Goal: Task Accomplishment & Management: Manage account settings

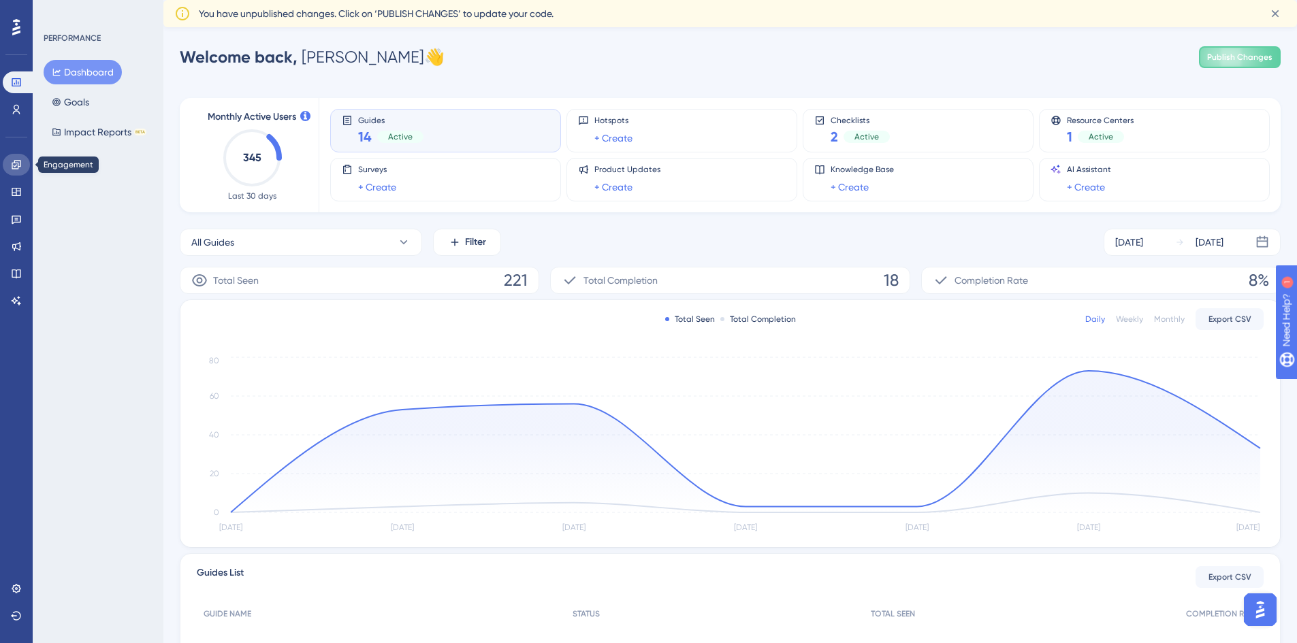
click at [20, 165] on icon at bounding box center [16, 164] width 11 height 11
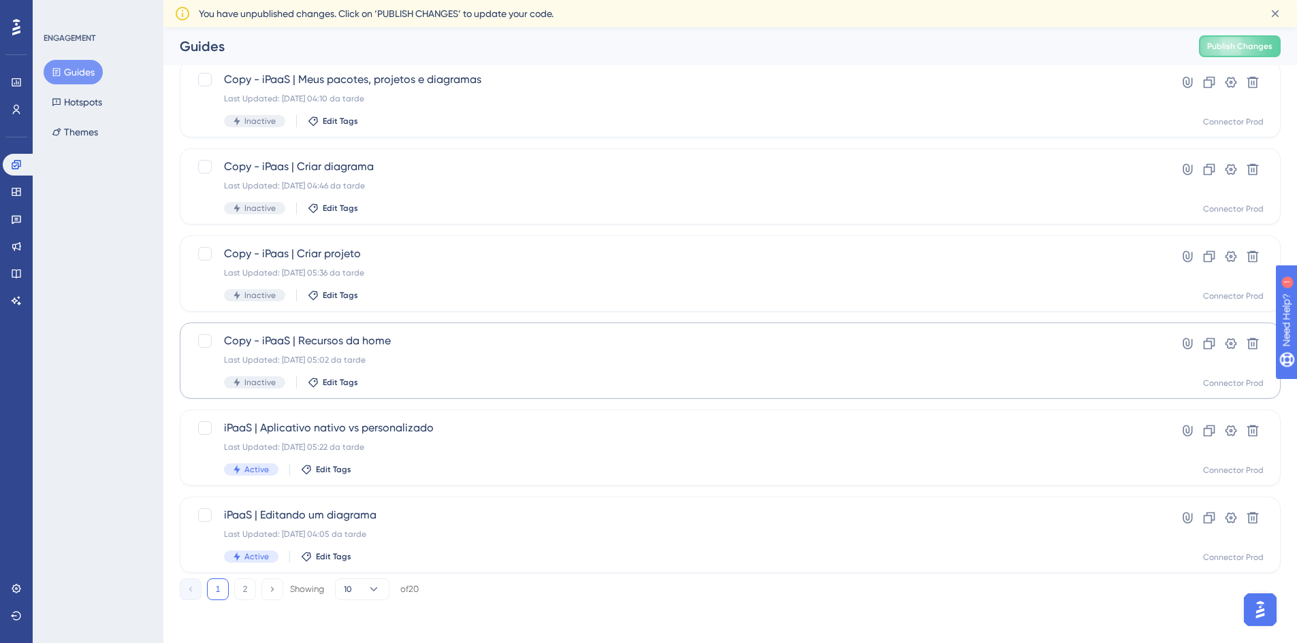
scroll to position [413, 0]
click at [244, 580] on button "2" at bounding box center [245, 589] width 22 height 22
click at [218, 586] on button "1" at bounding box center [218, 589] width 22 height 22
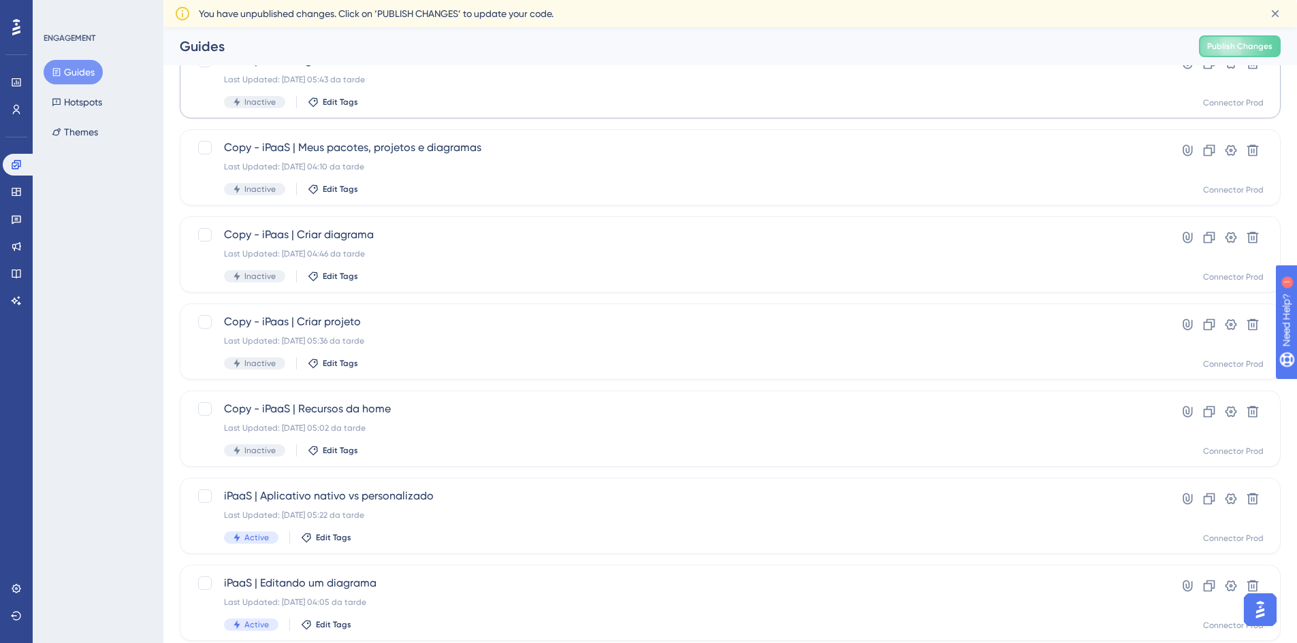
scroll to position [408, 0]
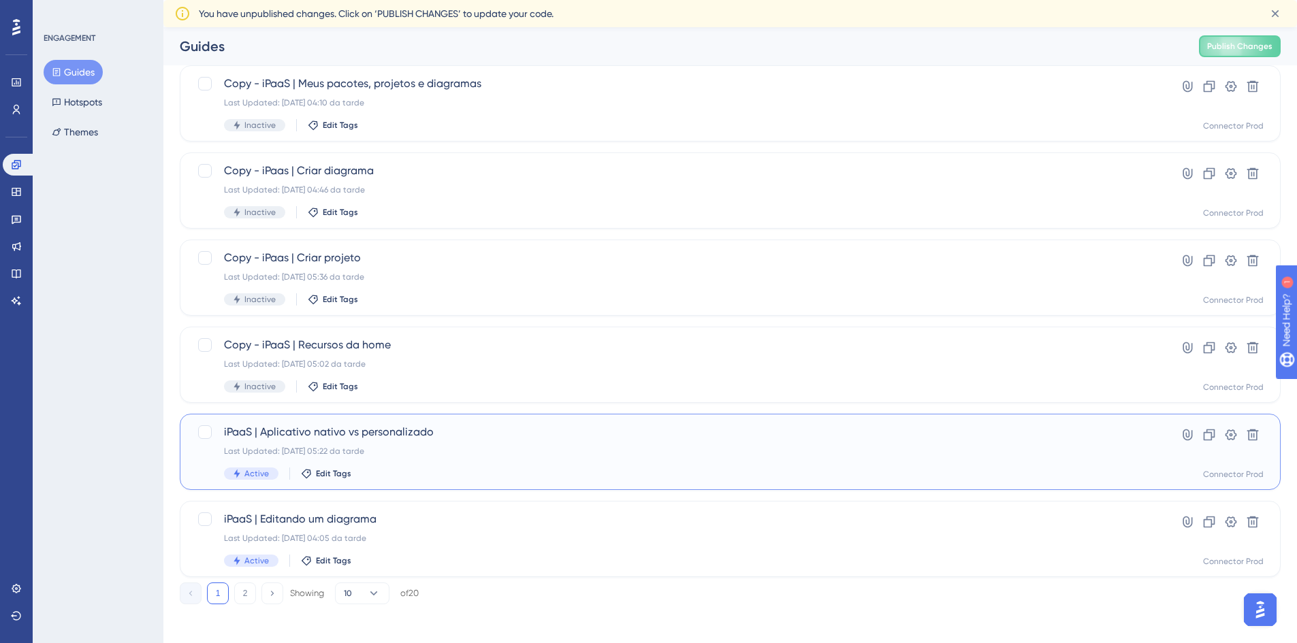
click at [490, 436] on span "iPaaS | Aplicativo nativo vs personalizado" at bounding box center [675, 432] width 903 height 16
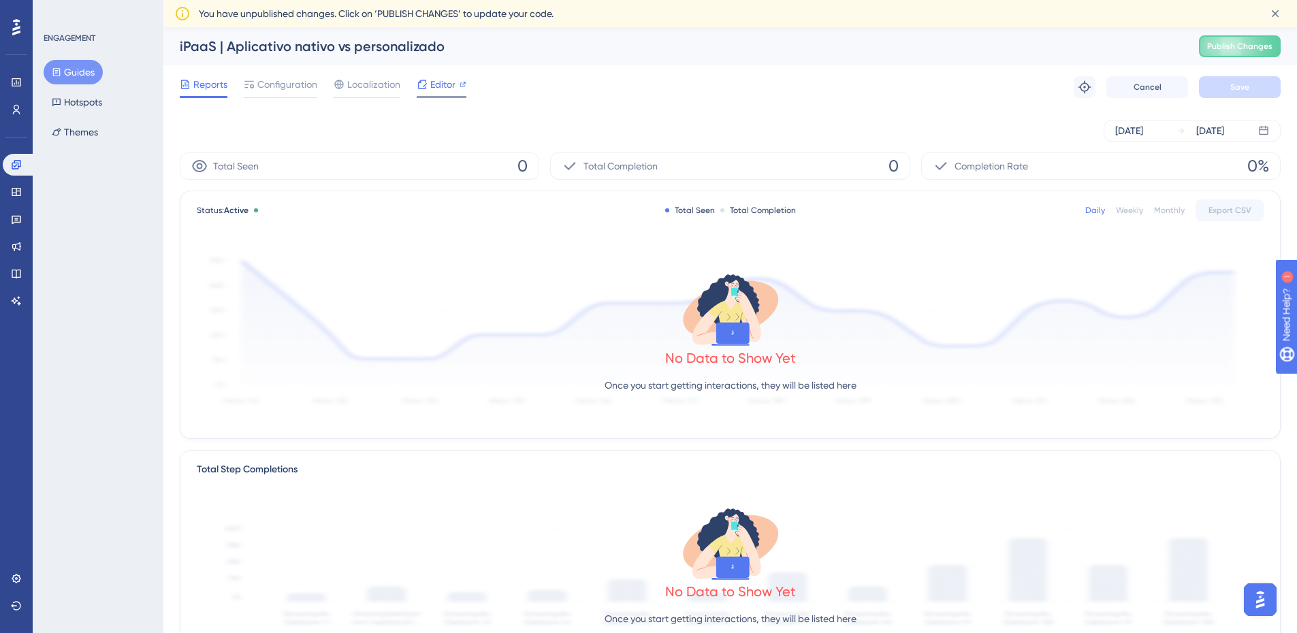
click at [450, 91] on span "Editor" at bounding box center [442, 84] width 25 height 16
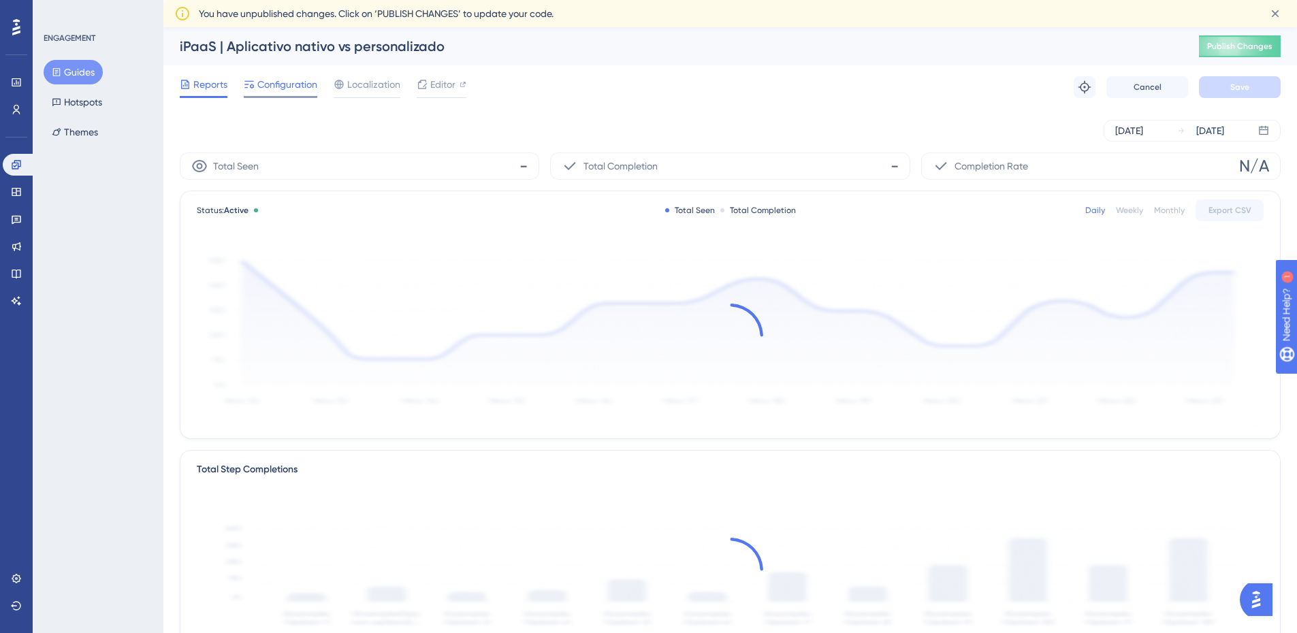
click at [279, 89] on span "Configuration" at bounding box center [287, 84] width 60 height 16
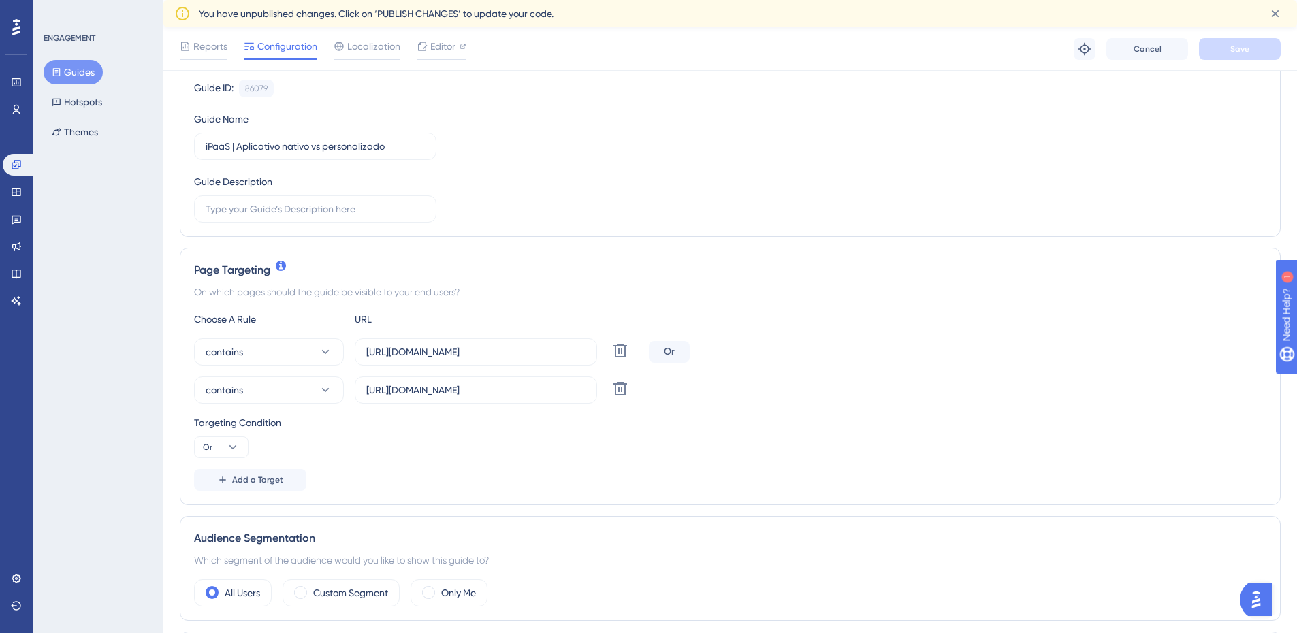
scroll to position [136, 0]
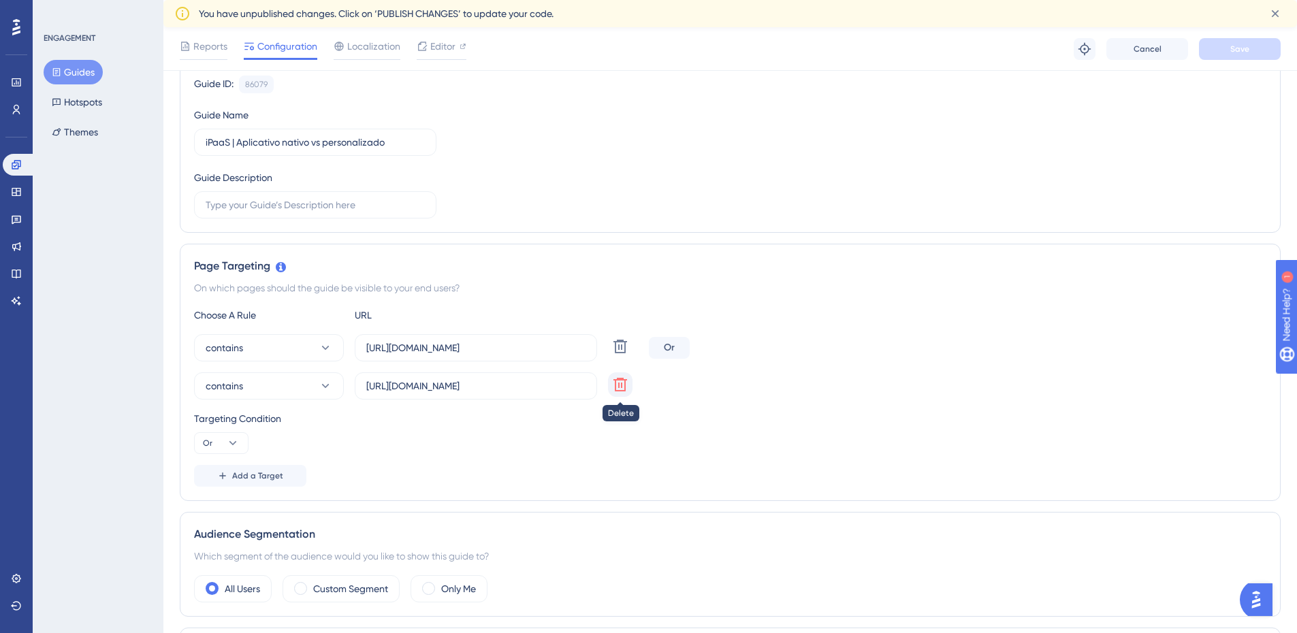
click at [621, 353] on icon at bounding box center [620, 347] width 14 height 14
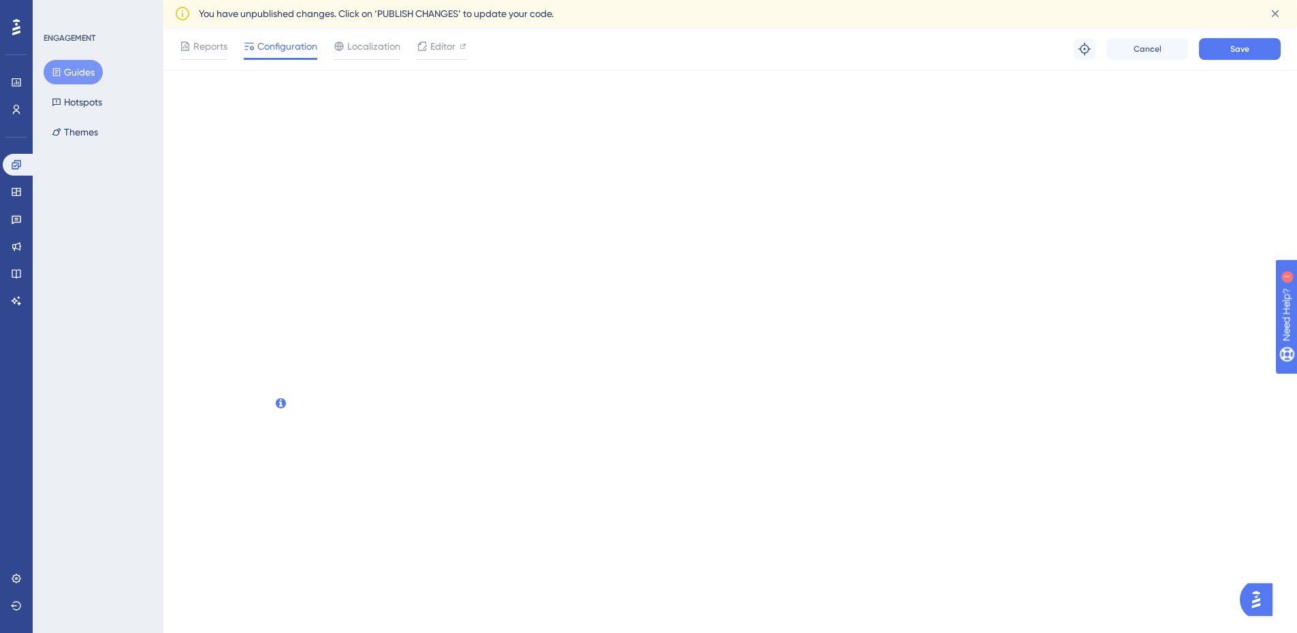
scroll to position [0, 0]
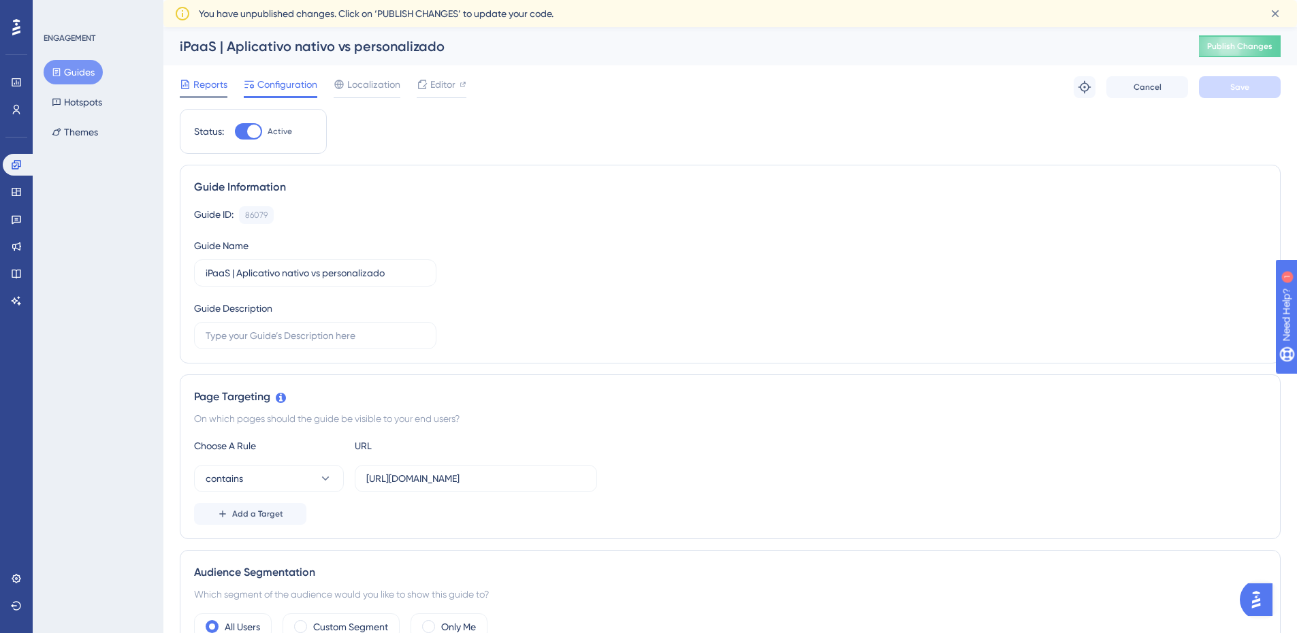
click at [198, 83] on span "Reports" at bounding box center [210, 84] width 34 height 16
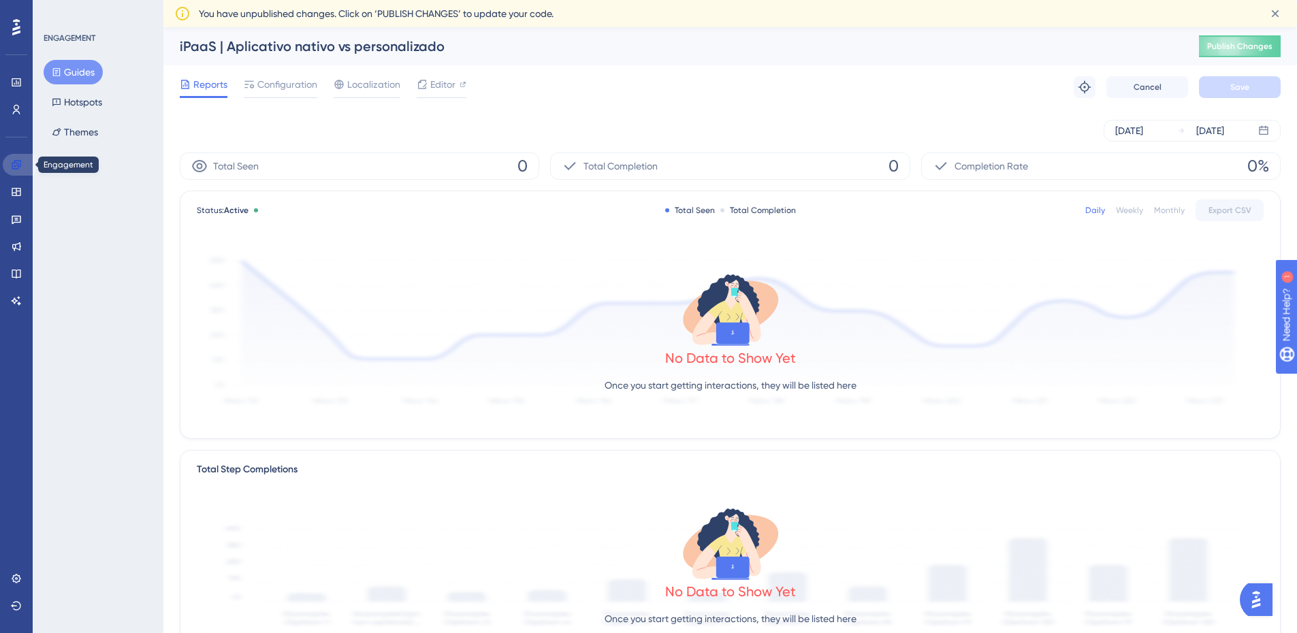
click at [17, 160] on icon at bounding box center [16, 164] width 11 height 11
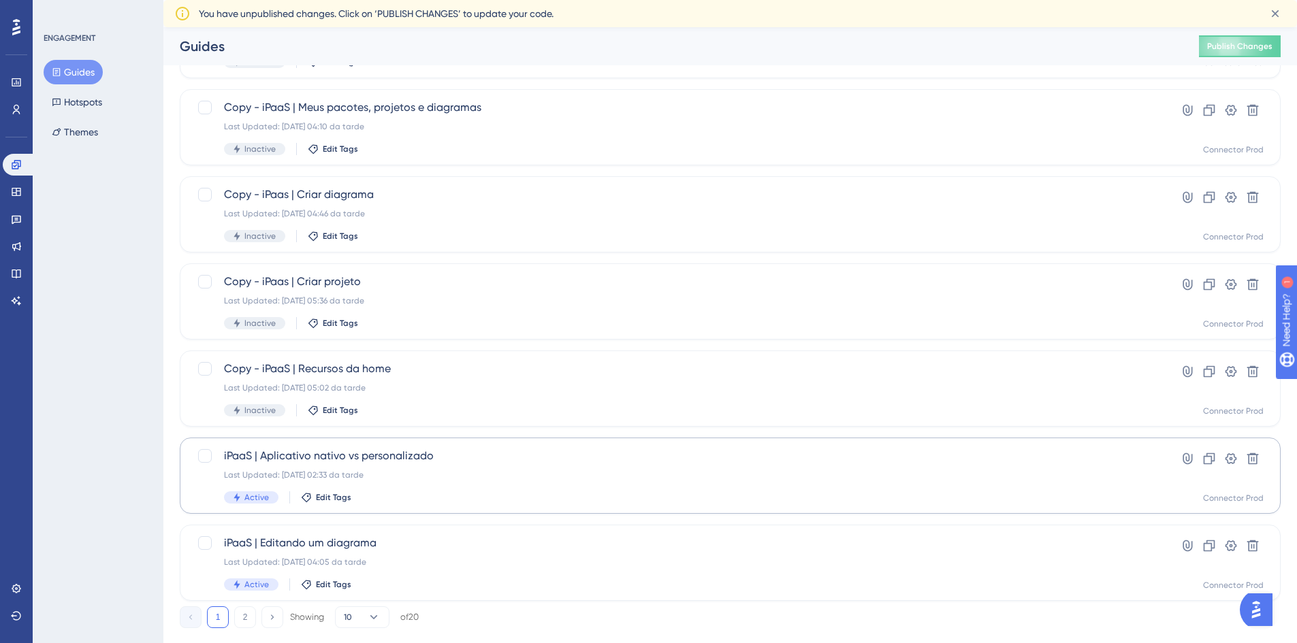
scroll to position [413, 0]
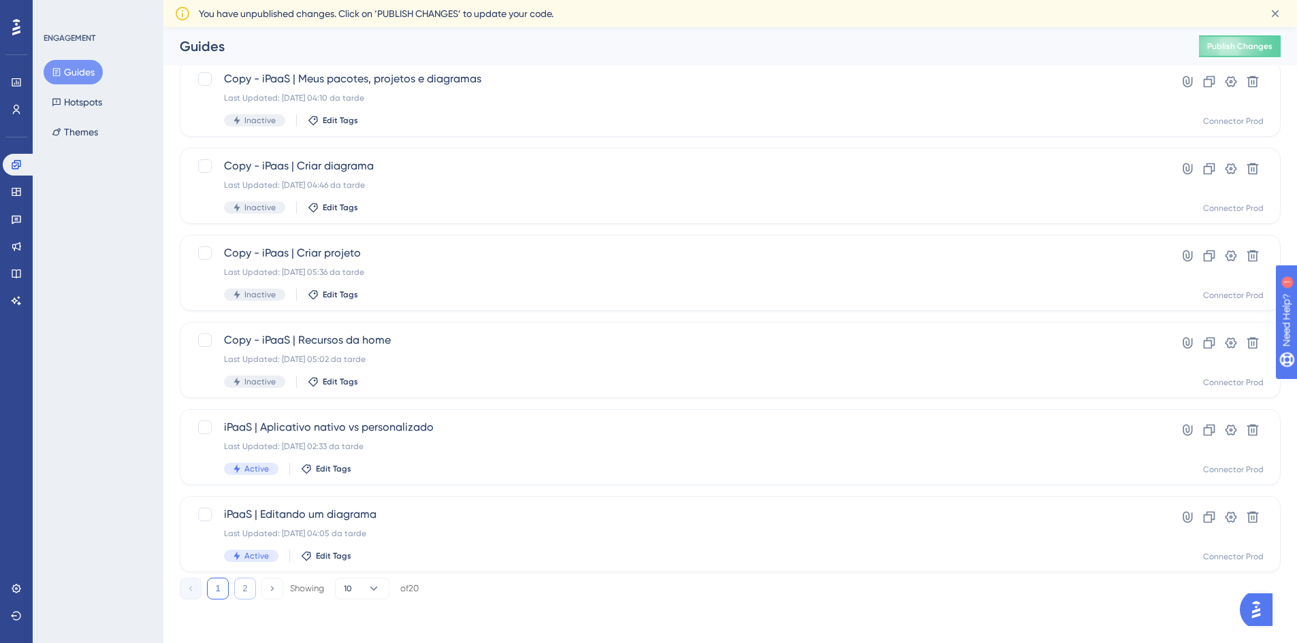
click at [242, 594] on button "2" at bounding box center [245, 589] width 22 height 22
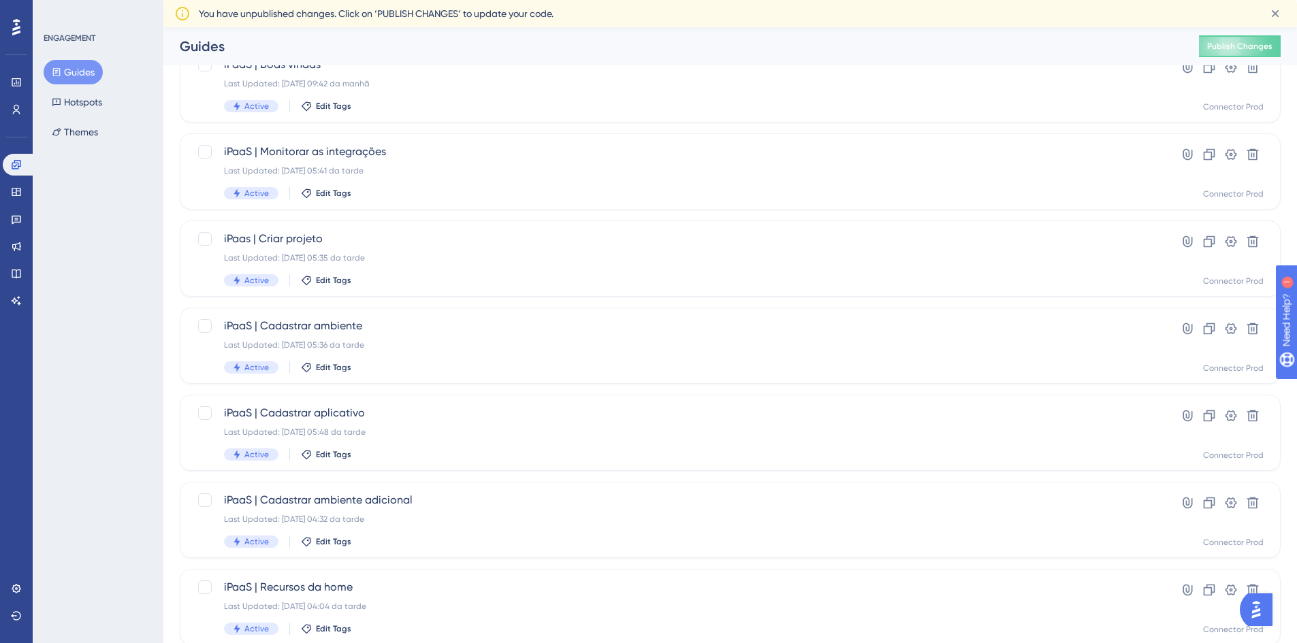
scroll to position [408, 0]
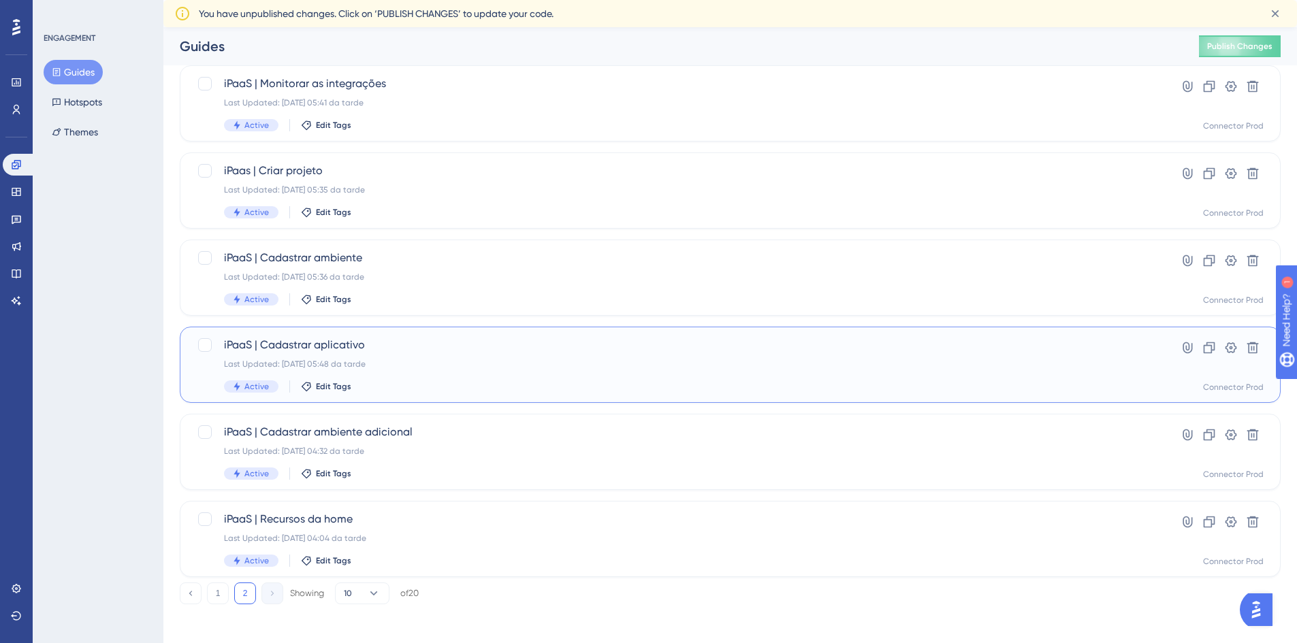
click at [410, 361] on div "Last Updated: 10.04.2024 05:48 da tarde" at bounding box center [675, 364] width 903 height 11
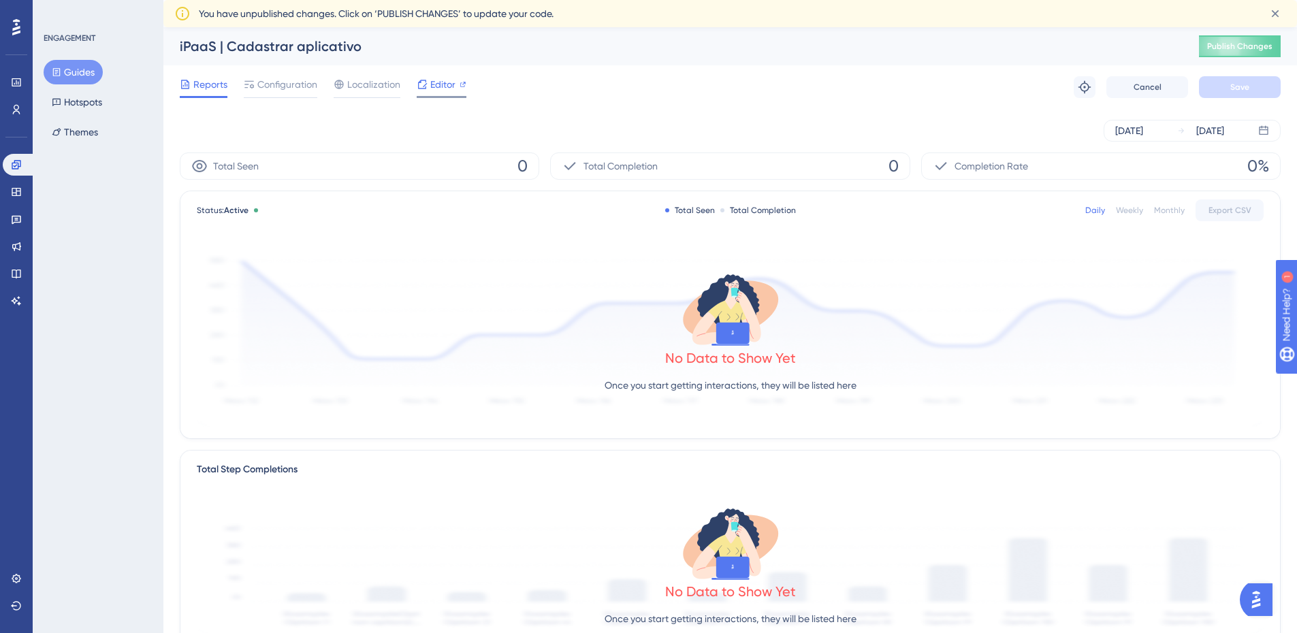
click at [453, 90] on span "Editor" at bounding box center [442, 84] width 25 height 16
